Goal: Register for event/course

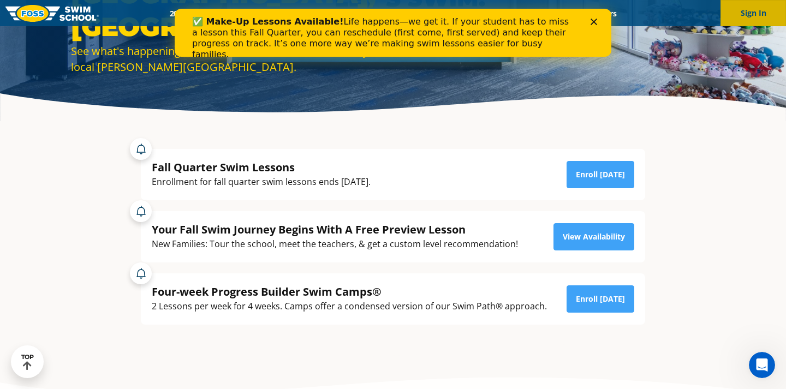
click at [750, 25] on button "Sign In" at bounding box center [752, 13] width 65 height 26
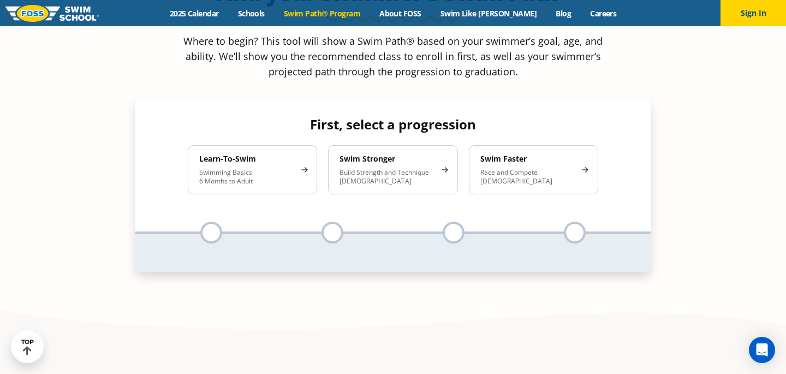
scroll to position [1062, 0]
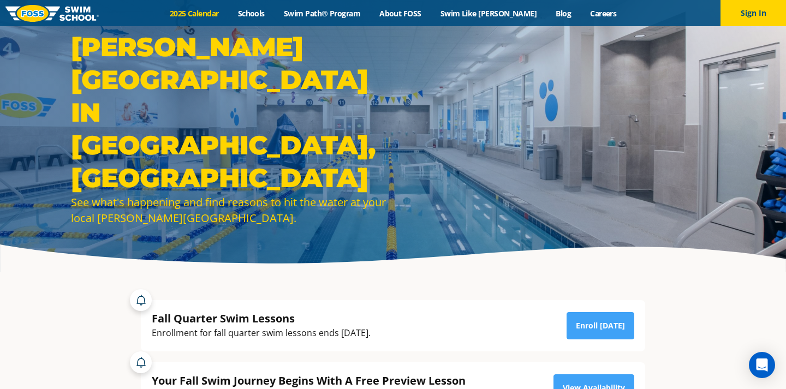
click at [202, 17] on link "2025 Calendar" at bounding box center [194, 13] width 68 height 10
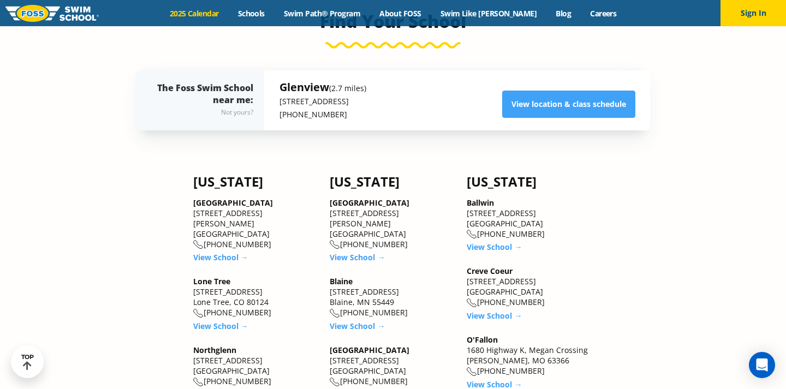
scroll to position [839, 0]
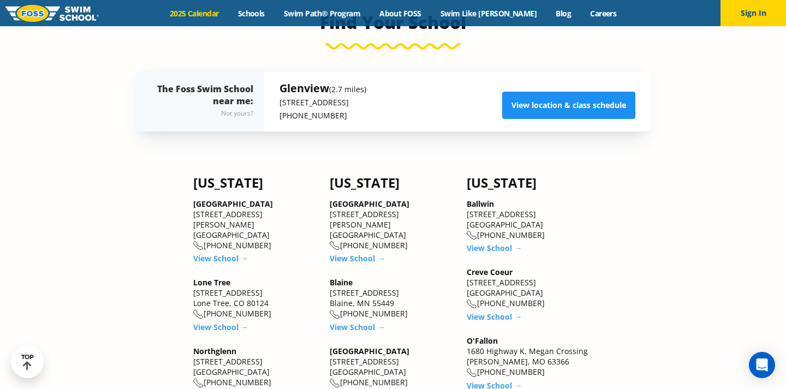
click at [574, 109] on link "View location & class schedule" at bounding box center [568, 105] width 133 height 27
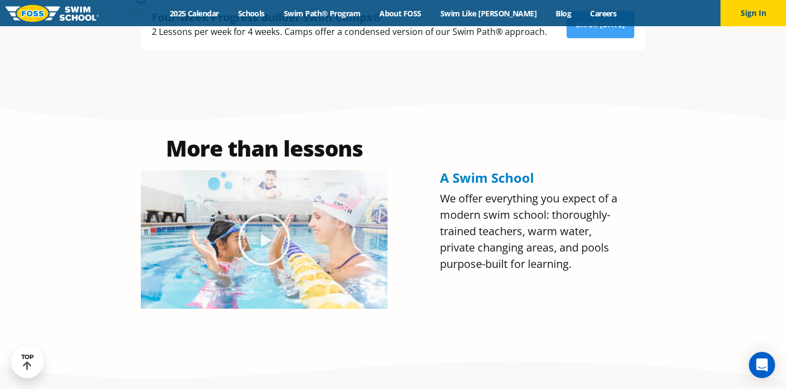
scroll to position [423, 0]
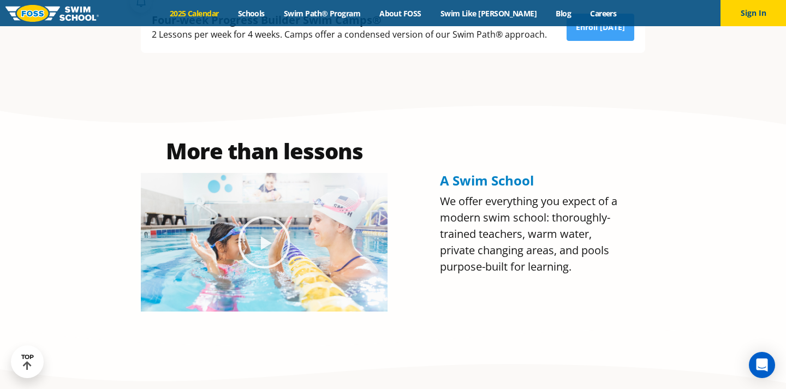
click at [214, 11] on link "2025 Calendar" at bounding box center [194, 13] width 68 height 10
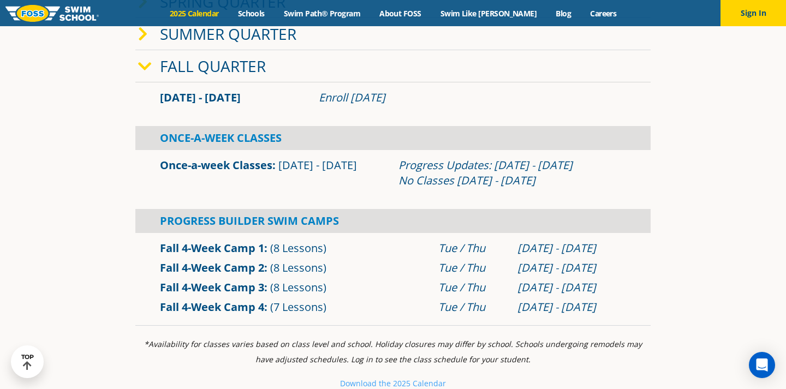
scroll to position [325, 0]
